Goal: Obtain resource: Obtain resource

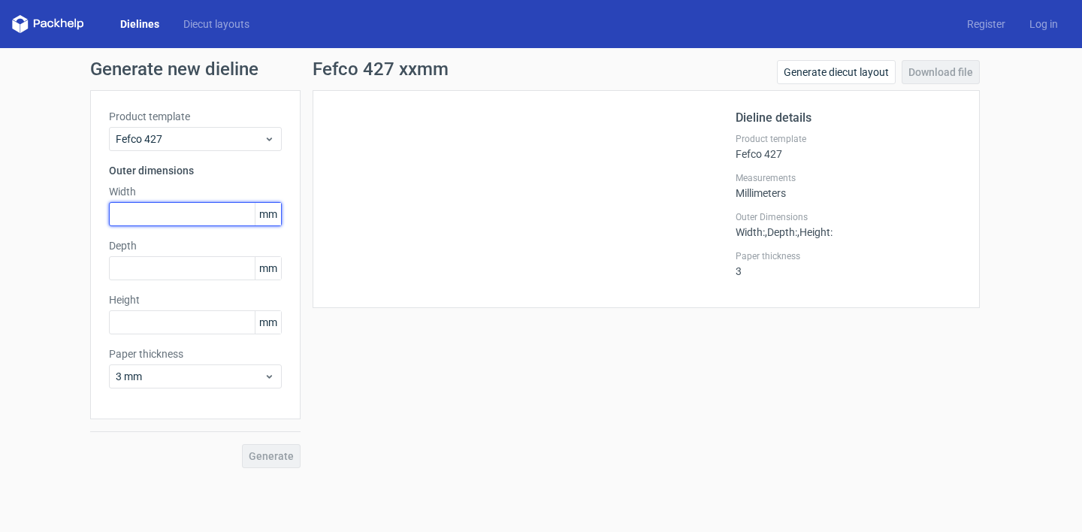
click at [200, 216] on input "text" at bounding box center [195, 214] width 173 height 24
type input "320"
type input "182"
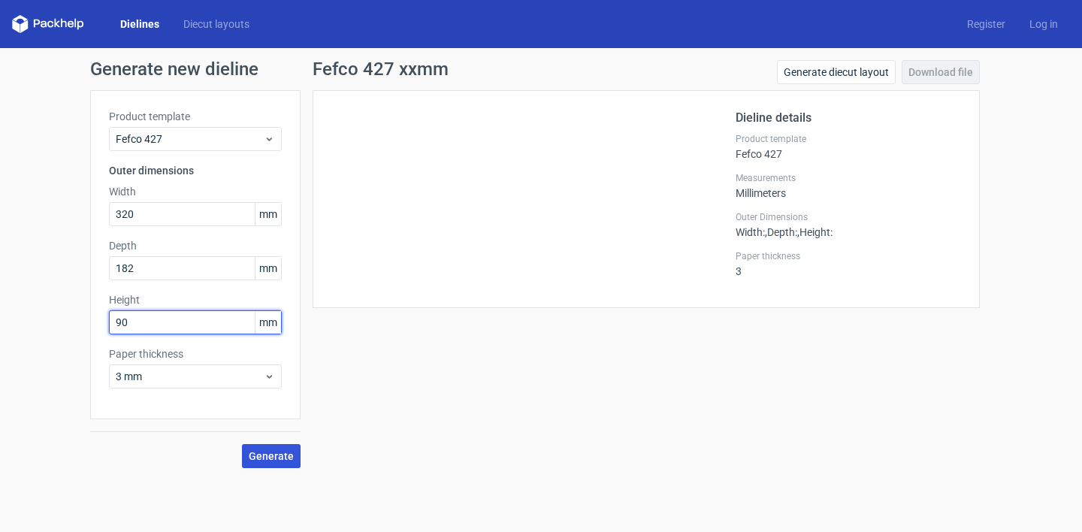
type input "90"
click at [284, 464] on button "Generate" at bounding box center [271, 456] width 59 height 24
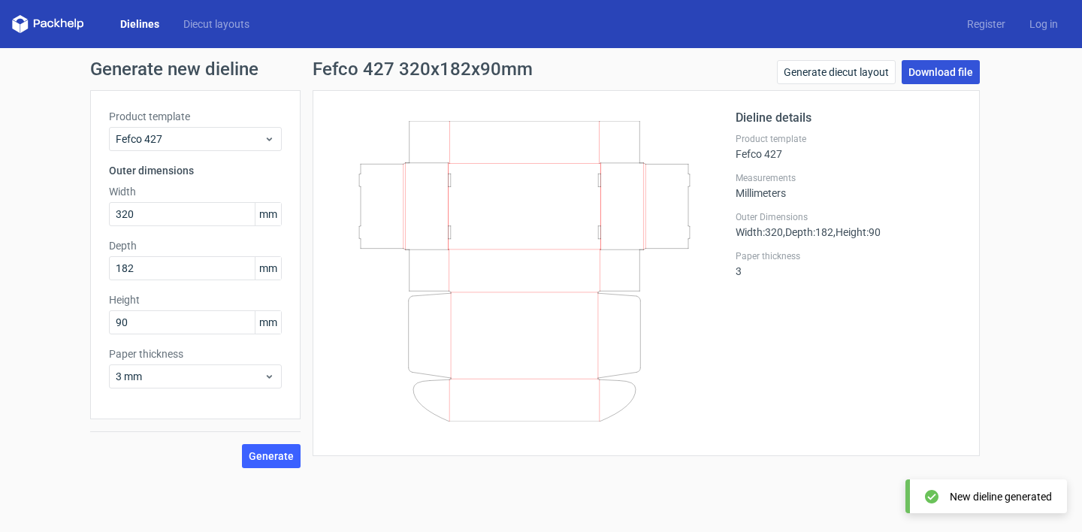
click at [932, 70] on link "Download file" at bounding box center [940, 72] width 78 height 24
click at [267, 451] on span "Generate" at bounding box center [271, 456] width 45 height 11
click at [947, 67] on link "Download file" at bounding box center [940, 72] width 78 height 24
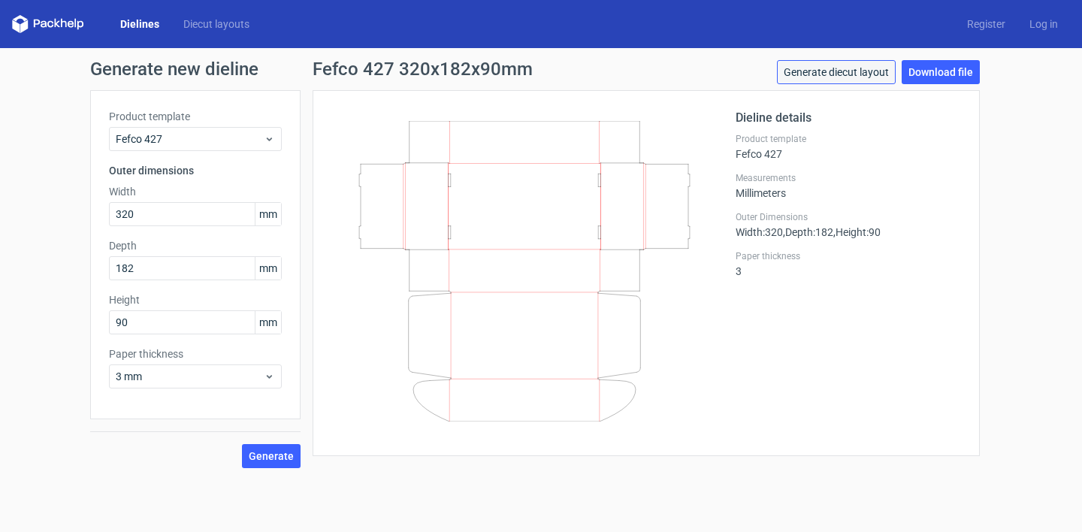
click at [863, 72] on link "Generate diecut layout" at bounding box center [836, 72] width 119 height 24
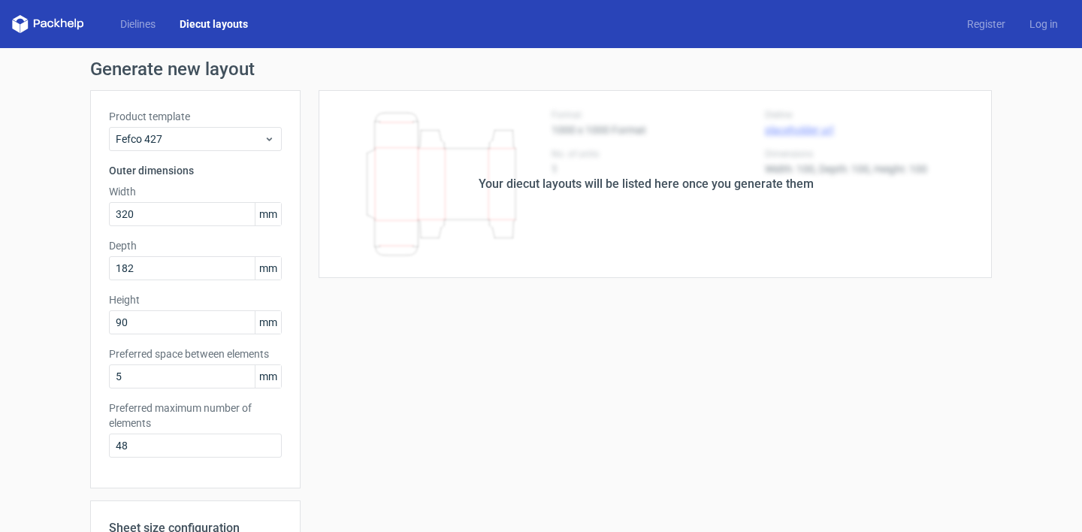
click at [731, 183] on div "Your diecut layouts will be listed here once you generate them" at bounding box center [645, 184] width 335 height 18
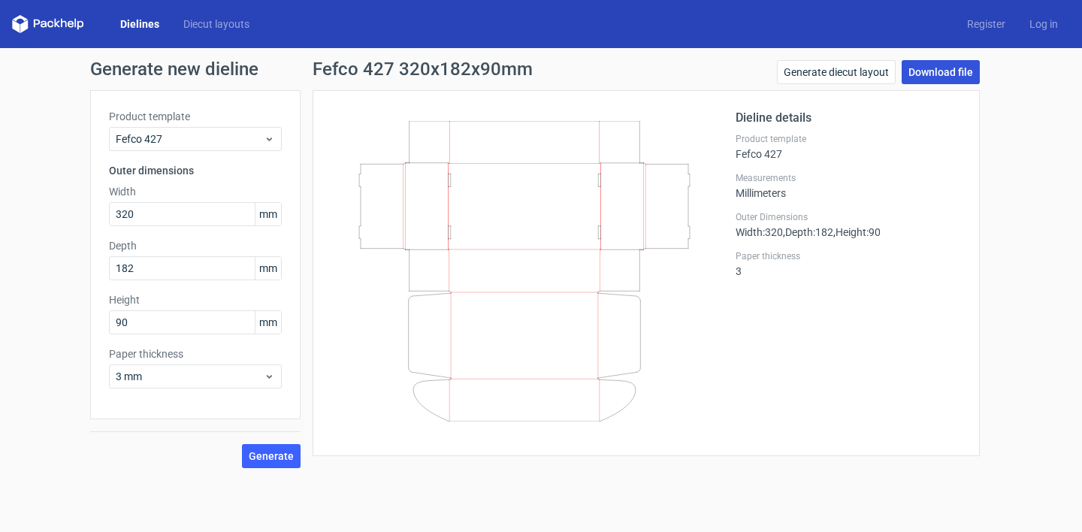
click at [954, 69] on link "Download file" at bounding box center [940, 72] width 78 height 24
